Goal: Task Accomplishment & Management: Manage account settings

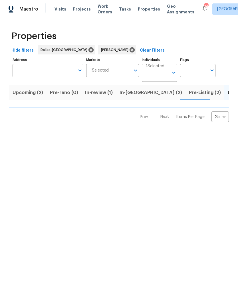
click at [98, 95] on span "In-review (1)" at bounding box center [99, 93] width 28 height 8
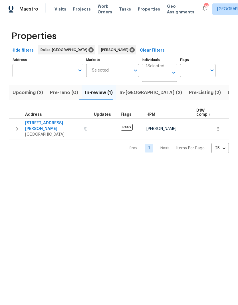
click at [44, 122] on span "2309 E Mitchell St" at bounding box center [53, 125] width 56 height 11
click at [20, 129] on icon "button" at bounding box center [17, 128] width 7 height 7
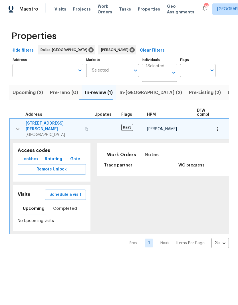
click at [19, 126] on icon "button" at bounding box center [17, 129] width 7 height 7
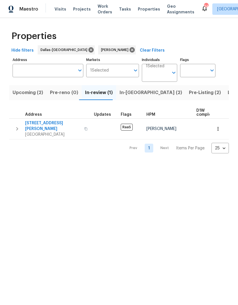
click at [129, 88] on button "In-reno (2)" at bounding box center [150, 92] width 69 height 15
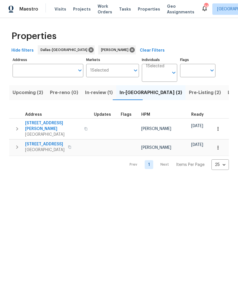
click at [18, 125] on icon "button" at bounding box center [17, 128] width 7 height 7
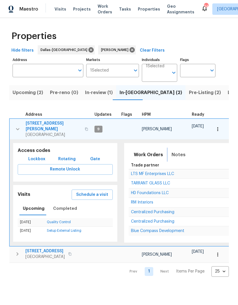
click at [173, 151] on span "Notes" at bounding box center [178, 155] width 14 height 8
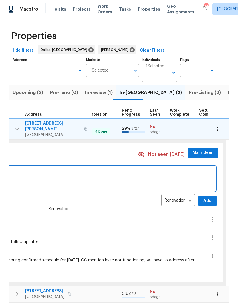
scroll to position [0, 227]
type textarea "Waiting on windows, eta for install is wednesday"
click at [203, 197] on span "Add" at bounding box center [207, 200] width 9 height 7
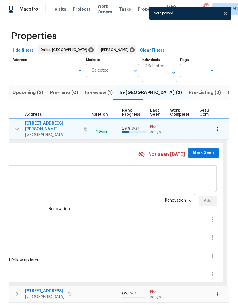
click at [195, 149] on span "Mark Seen" at bounding box center [203, 152] width 21 height 7
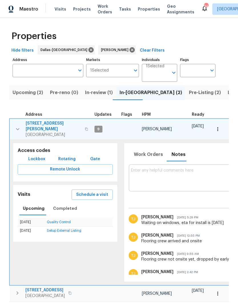
scroll to position [0, 0]
click at [15, 126] on icon "button" at bounding box center [17, 129] width 7 height 7
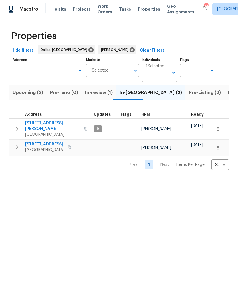
click at [17, 144] on icon "button" at bounding box center [17, 147] width 7 height 7
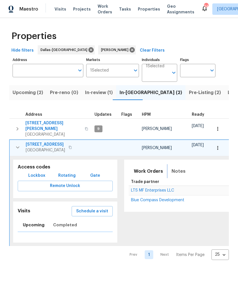
click at [171, 167] on span "Notes" at bounding box center [178, 171] width 14 height 8
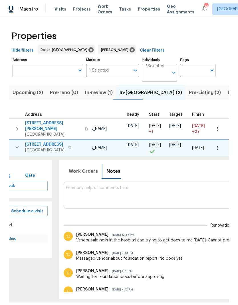
scroll to position [0, 66]
click at [182, 188] on textarea at bounding box center [220, 195] width 310 height 19
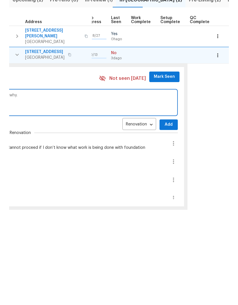
scroll to position [0, 265]
type textarea "Foundation vendor sent me the bid. Not aligned with pricing per pier, asking wh…"
click at [164, 214] on span "Add" at bounding box center [168, 217] width 9 height 7
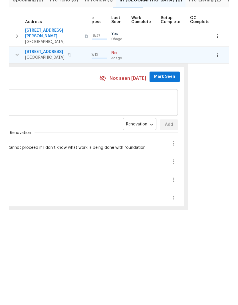
scroll to position [16, 0]
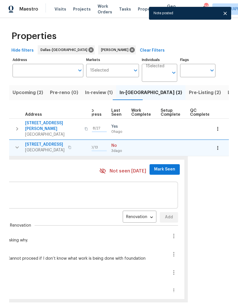
click at [159, 166] on span "Mark Seen" at bounding box center [164, 169] width 21 height 7
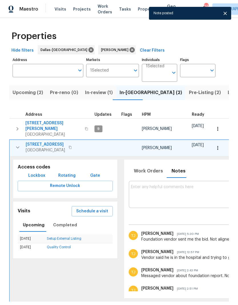
scroll to position [0, 0]
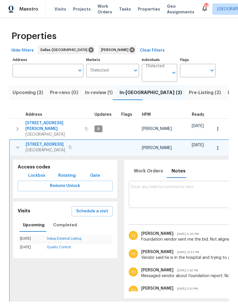
click at [42, 142] on span "[STREET_ADDRESS]" at bounding box center [45, 145] width 39 height 6
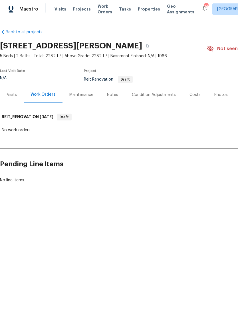
click at [191, 96] on div "Costs" at bounding box center [194, 95] width 11 height 6
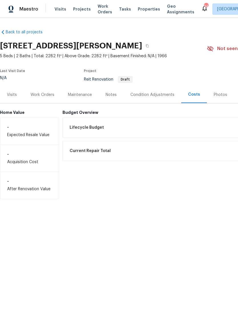
click at [13, 94] on div "Visits" at bounding box center [12, 95] width 10 height 6
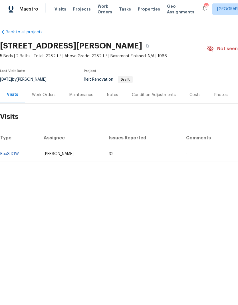
click at [12, 153] on link "RaaS D1W" at bounding box center [9, 154] width 19 height 4
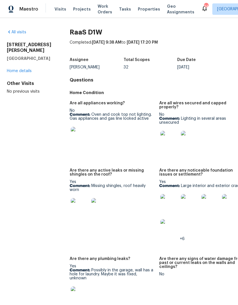
click at [21, 69] on link "Home details" at bounding box center [19, 71] width 25 height 4
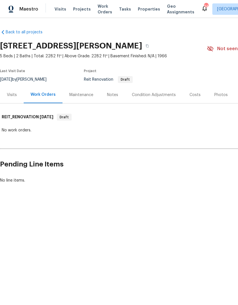
click at [11, 96] on div "Visits" at bounding box center [12, 95] width 10 height 6
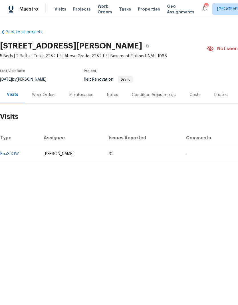
click at [12, 155] on link "RaaS D1W" at bounding box center [9, 154] width 19 height 4
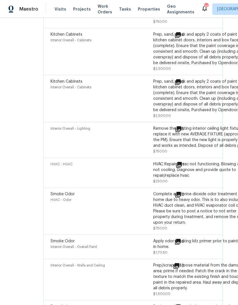
scroll to position [1826, 26]
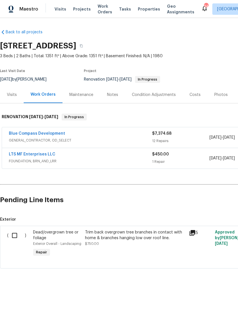
click at [31, 153] on link "LTS MF Enterprises LLC" at bounding box center [32, 155] width 46 height 4
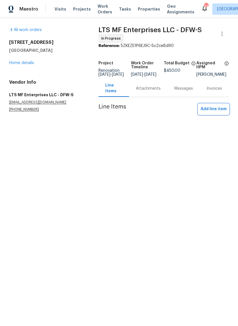
click at [216, 111] on span "Add line item" at bounding box center [213, 109] width 26 height 7
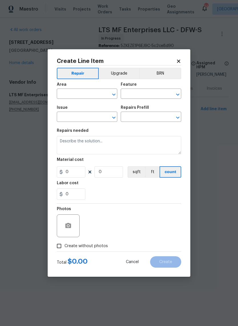
click at [95, 93] on input "text" at bounding box center [79, 94] width 44 height 9
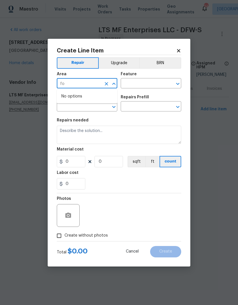
type input "fou"
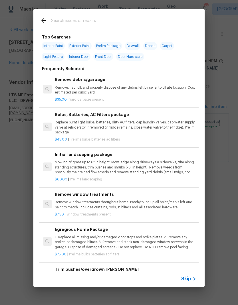
click at [134, 22] on input "text" at bounding box center [111, 21] width 121 height 9
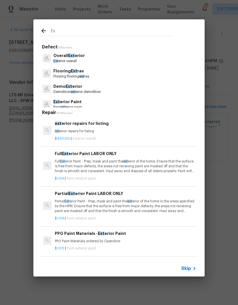
type input "E"
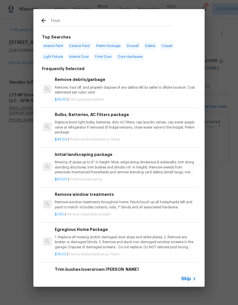
type input "Found"
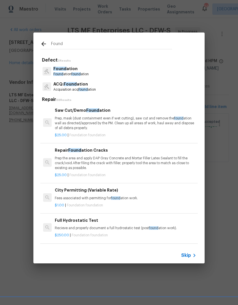
click at [63, 72] on p "Found [PERSON_NAME] found ation" at bounding box center [70, 74] width 35 height 5
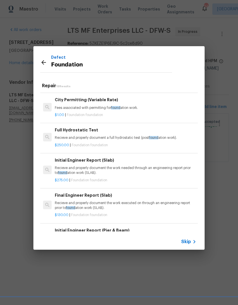
scroll to position [79, 0]
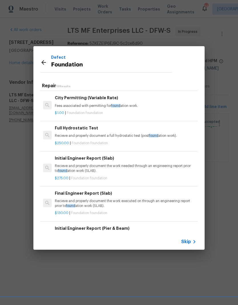
click at [161, 135] on p "Recieve and properly document a full hydrostatic test (post found ation work)." at bounding box center [125, 135] width 141 height 5
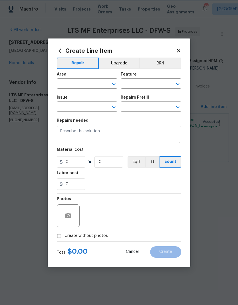
type input "Foundation"
type textarea "Recieve and properly document a full hydrostatic test (post foundation work)."
type input "1"
type input "Full Hydrostatic Test $250.00"
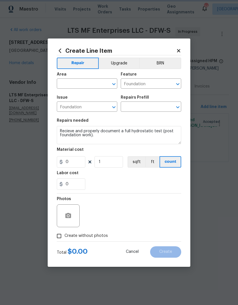
type input "250"
click at [95, 83] on input "text" at bounding box center [79, 84] width 44 height 9
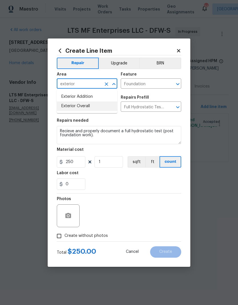
click at [75, 111] on li "Exterior Overall" at bounding box center [87, 105] width 60 height 9
type input "Exterior Overall"
click at [141, 179] on div "0" at bounding box center [119, 183] width 124 height 11
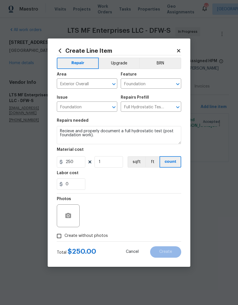
click at [58, 235] on input "Create without photos" at bounding box center [59, 236] width 11 height 11
checkbox input "true"
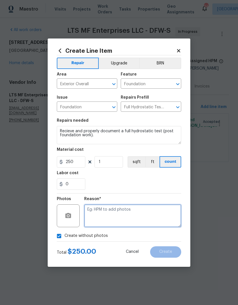
click at [161, 210] on textarea at bounding box center [132, 215] width 97 height 23
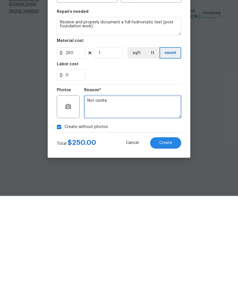
type textarea "Not osnite"
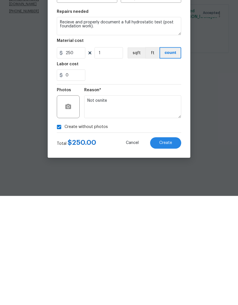
click at [166, 246] on button "Create" at bounding box center [165, 251] width 31 height 11
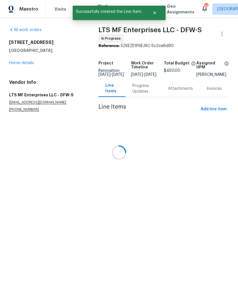
click at [216, 101] on div at bounding box center [119, 152] width 238 height 305
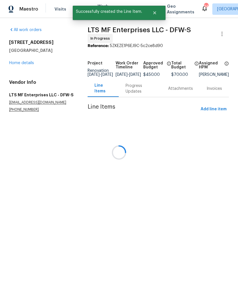
click at [213, 112] on div at bounding box center [119, 152] width 238 height 305
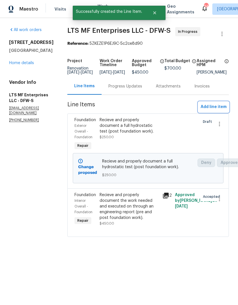
click at [212, 111] on span "Add line item" at bounding box center [213, 106] width 26 height 7
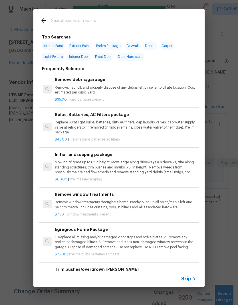
click at [84, 18] on input "text" at bounding box center [111, 21] width 121 height 9
type input "Found"
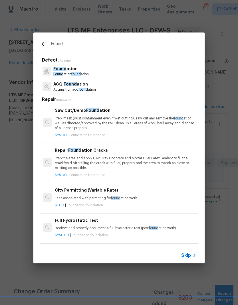
click at [61, 66] on p "Found ation" at bounding box center [70, 69] width 35 height 6
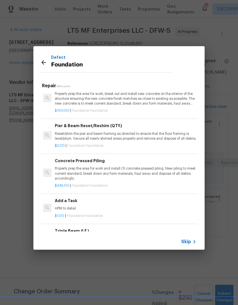
scroll to position [366, 0]
click at [72, 171] on p "Properly prep the area for work and install (1) concrete pressed piling. New pi…" at bounding box center [125, 173] width 141 height 15
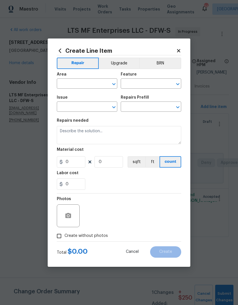
type input "Foundation"
type input "Concrete Pressed Piling $345.00"
type textarea "Properly prep the area for work and install (1) concrete pressed piling. New pi…"
type input "345"
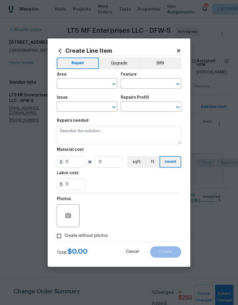
type input "1"
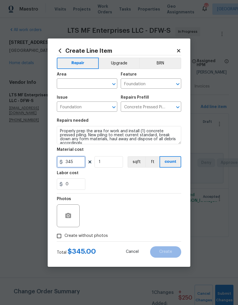
click at [78, 164] on input "345" at bounding box center [71, 161] width 29 height 11
type input "350"
click at [78, 83] on input "text" at bounding box center [79, 84] width 44 height 9
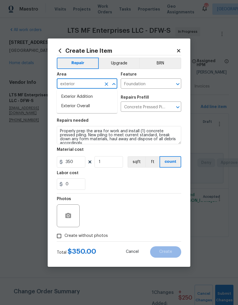
click at [77, 104] on li "Exterior Overall" at bounding box center [87, 105] width 60 height 9
type input "Exterior Overall"
click at [151, 175] on div "Labor cost" at bounding box center [119, 174] width 124 height 7
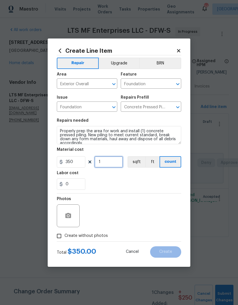
click at [113, 159] on input "1" at bounding box center [108, 161] width 29 height 11
click at [112, 160] on input "1" at bounding box center [108, 161] width 29 height 11
type input "18"
click at [143, 177] on div "Labor cost" at bounding box center [119, 174] width 124 height 7
click at [60, 236] on input "Create without photos" at bounding box center [59, 236] width 11 height 11
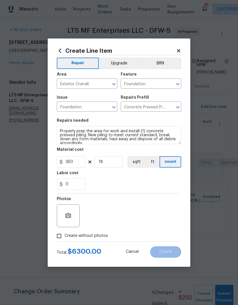
checkbox input "true"
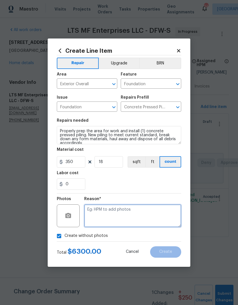
click at [147, 213] on textarea at bounding box center [132, 215] width 97 height 23
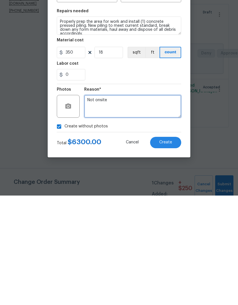
type textarea "Not onsite"
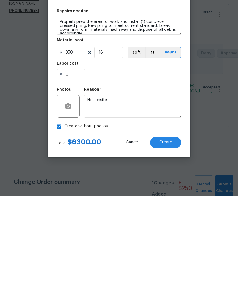
click at [158, 178] on div "0" at bounding box center [119, 183] width 124 height 11
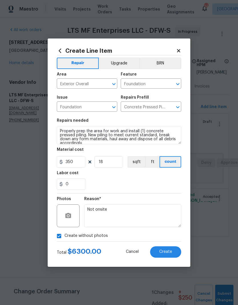
click at [171, 253] on span "Create" at bounding box center [165, 252] width 13 height 4
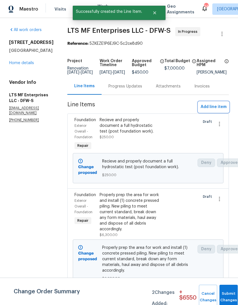
click at [215, 107] on button "Add line item" at bounding box center [213, 107] width 31 height 11
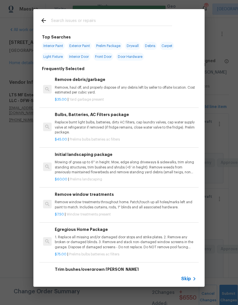
click at [116, 21] on input "text" at bounding box center [111, 21] width 121 height 9
type input "Found"
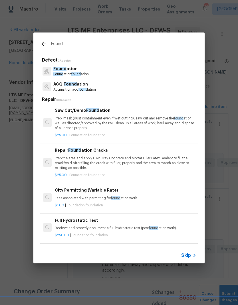
click at [66, 71] on p "Found ation" at bounding box center [70, 69] width 35 height 6
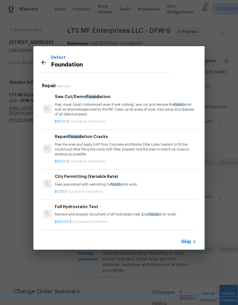
scroll to position [0, 0]
click at [186, 240] on span "Skip" at bounding box center [186, 242] width 10 height 6
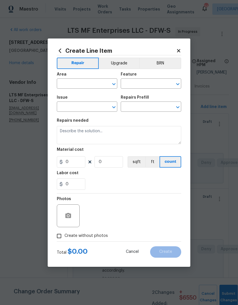
click at [59, 52] on icon at bounding box center [60, 51] width 6 height 6
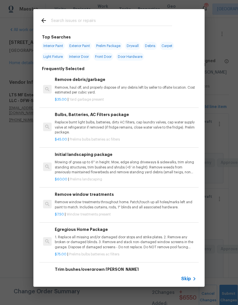
click at [187, 280] on span "Skip" at bounding box center [186, 279] width 10 height 6
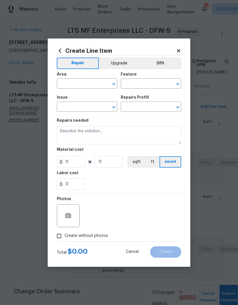
click at [178, 46] on div "Create Line Item Repair Upgrade BRN Area ​ Feature ​ Issue ​ Repairs Prefill ​ …" at bounding box center [119, 152] width 143 height 228
click at [180, 49] on icon at bounding box center [178, 50] width 5 height 5
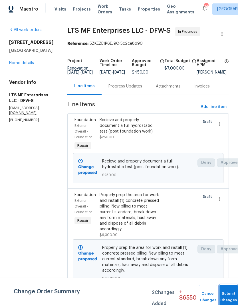
click at [228, 293] on button "Submit Changes" at bounding box center [228, 297] width 18 height 25
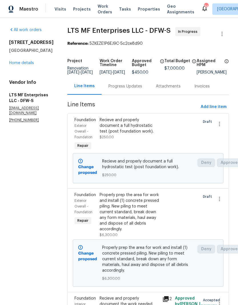
click at [22, 65] on link "Home details" at bounding box center [21, 63] width 25 height 4
